Goal: Information Seeking & Learning: Learn about a topic

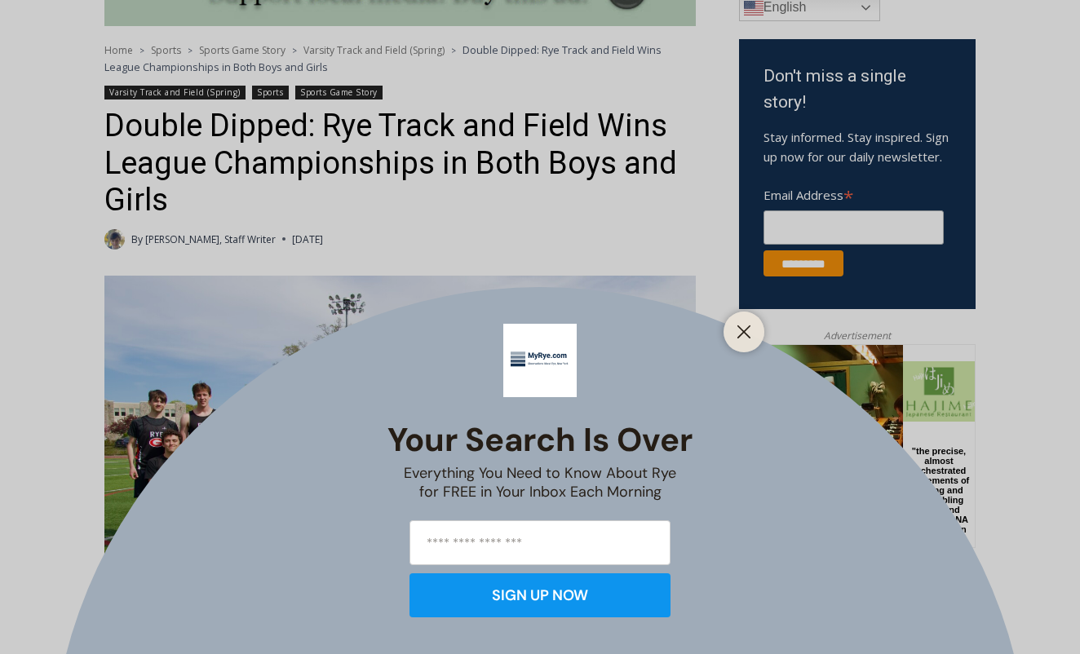
scroll to position [498, 0]
click at [757, 323] on div at bounding box center [743, 332] width 41 height 41
click at [747, 331] on icon "Close" at bounding box center [744, 332] width 15 height 15
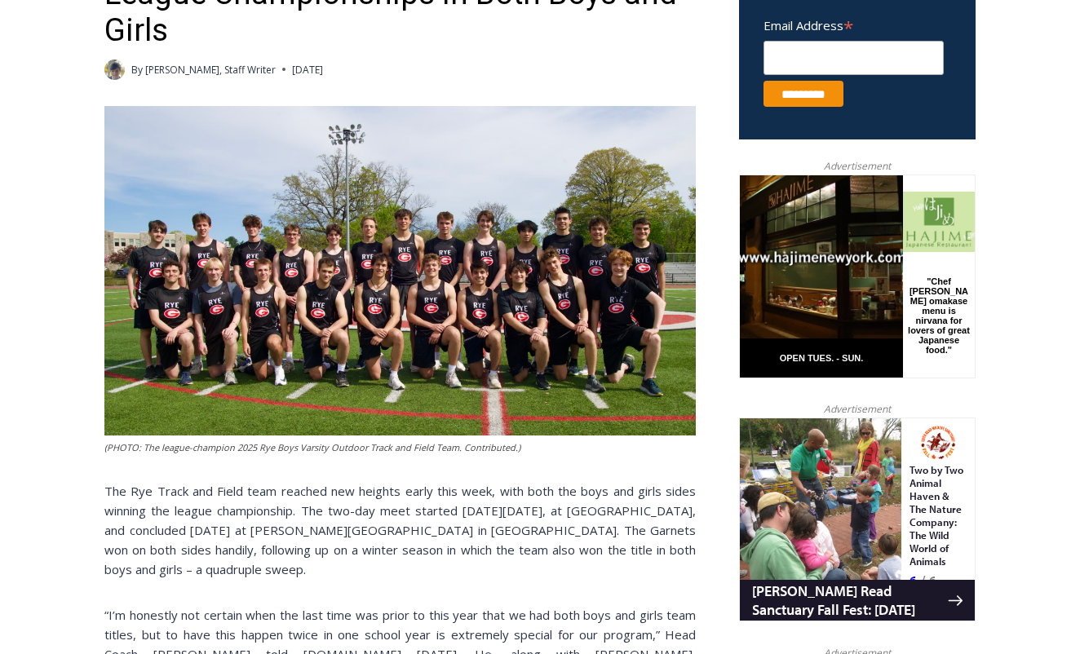
scroll to position [647, 0]
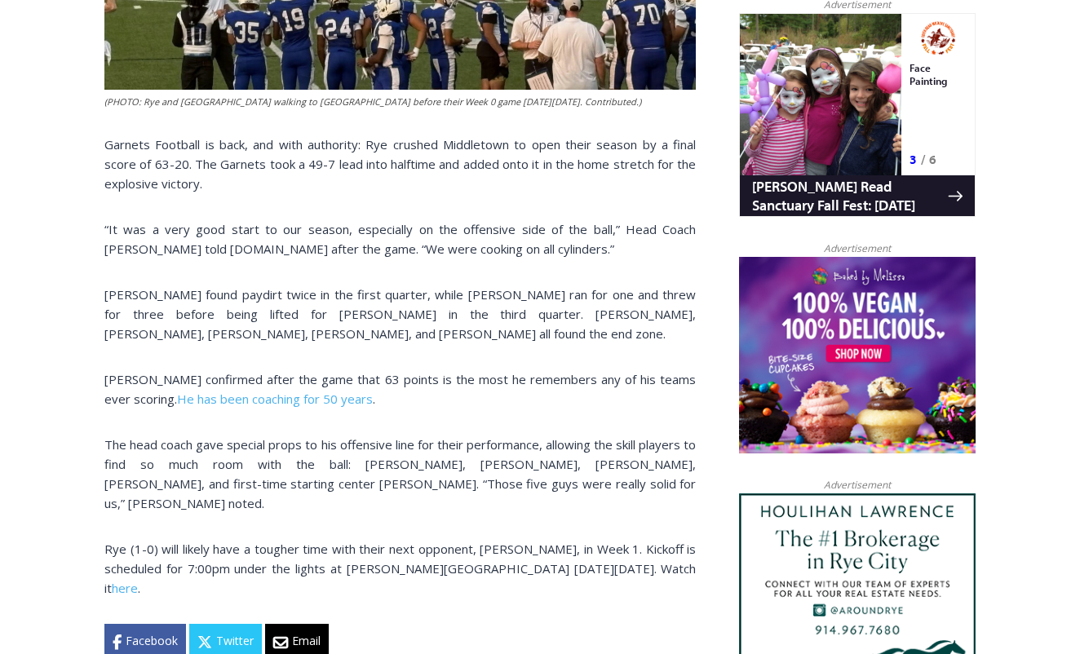
scroll to position [1091, 0]
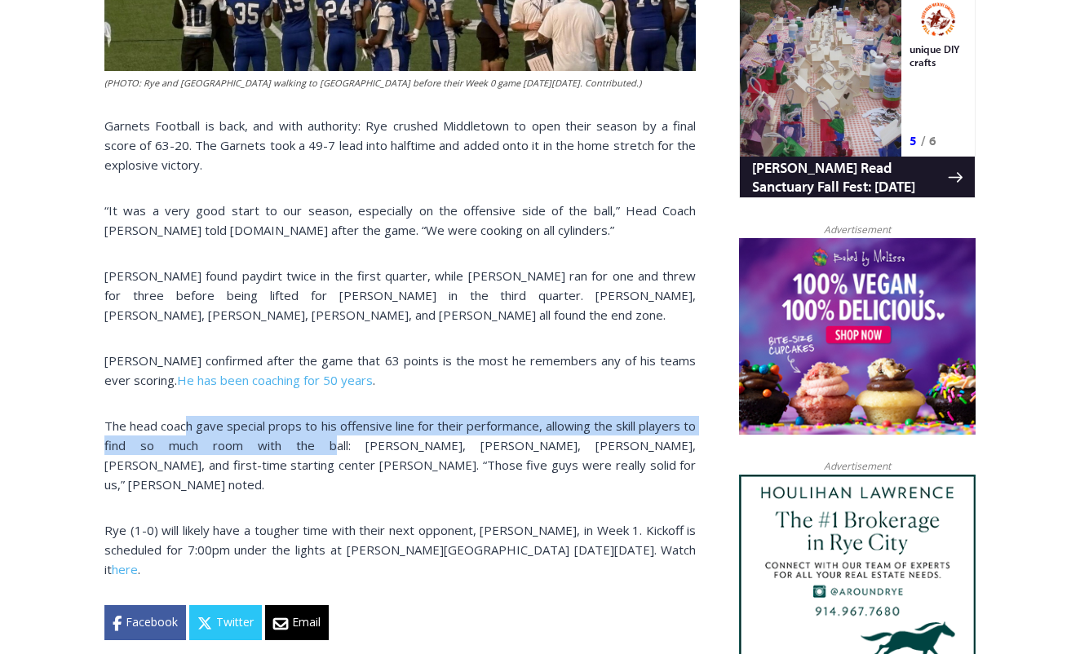
drag, startPoint x: 185, startPoint y: 421, endPoint x: 288, endPoint y: 442, distance: 104.9
click at [294, 442] on p "The head coach gave special props to his offensive line for their performance, …" at bounding box center [399, 455] width 591 height 78
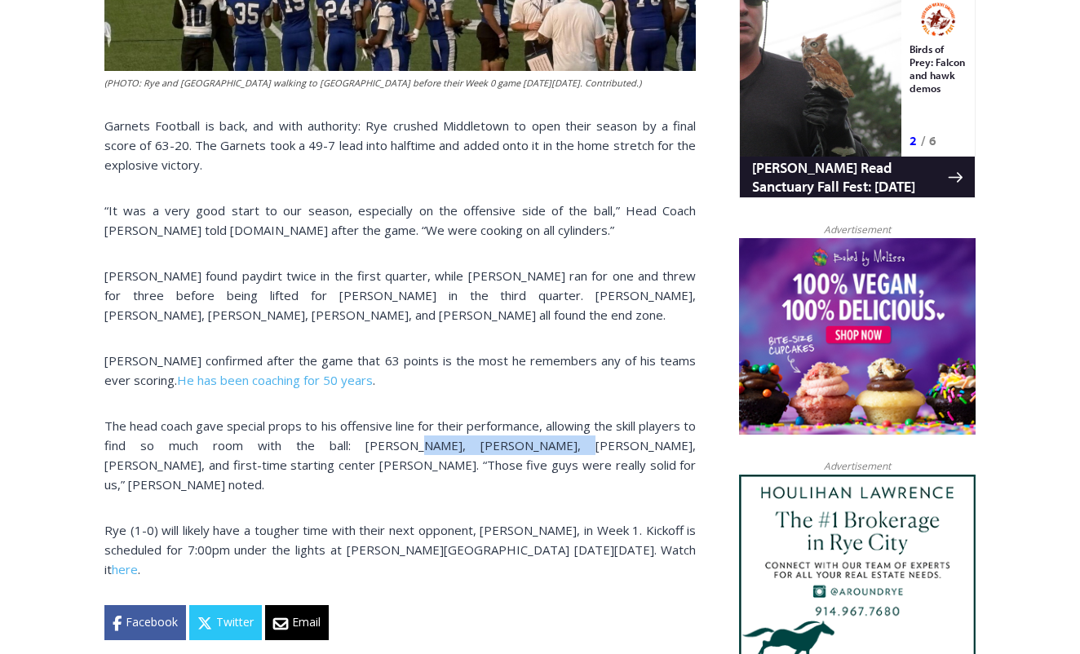
drag, startPoint x: 364, startPoint y: 447, endPoint x: 501, endPoint y: 444, distance: 137.1
click at [499, 445] on p "The head coach gave special props to his offensive line for their performance, …" at bounding box center [399, 455] width 591 height 78
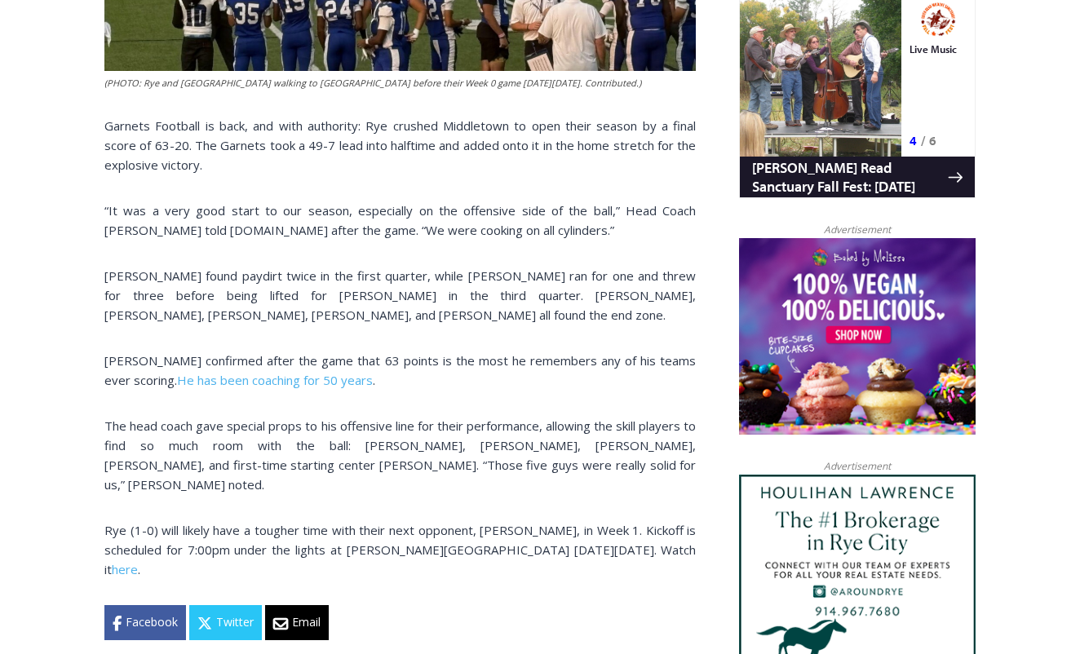
click at [414, 471] on p "The head coach gave special props to his offensive line for their performance, …" at bounding box center [399, 455] width 591 height 78
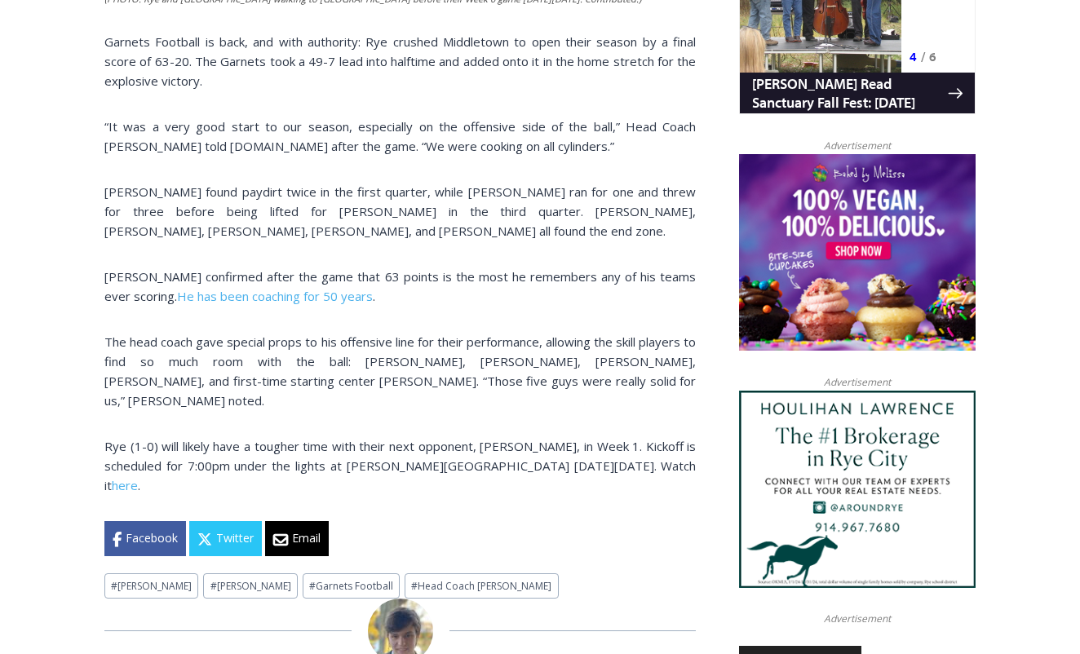
scroll to position [1175, 0]
